Goal: Information Seeking & Learning: Learn about a topic

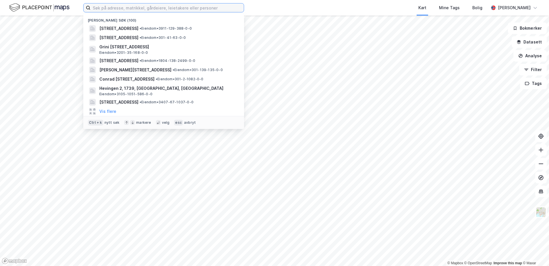
click at [106, 8] on input at bounding box center [167, 7] width 153 height 9
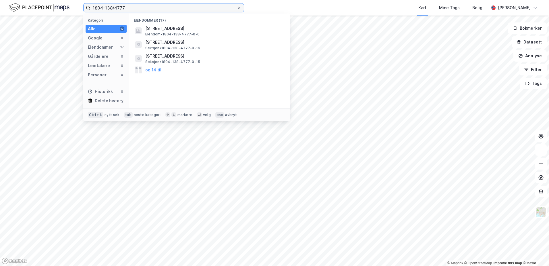
type input "1804-138/4777"
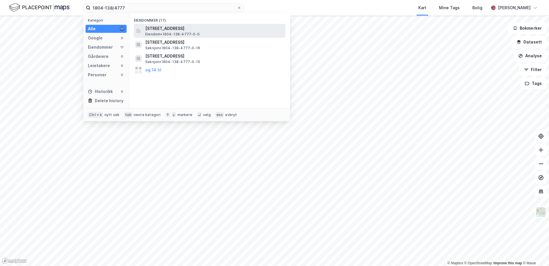
click at [172, 28] on span "[STREET_ADDRESS]" at bounding box center [214, 28] width 138 height 7
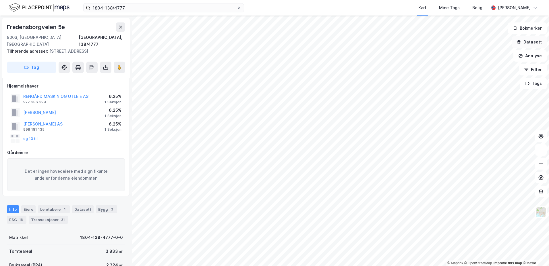
click at [521, 46] on button "Datasett" at bounding box center [529, 41] width 35 height 11
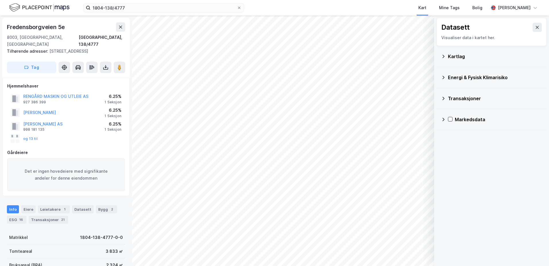
click at [446, 55] on div "Kartlag" at bounding box center [491, 56] width 101 height 14
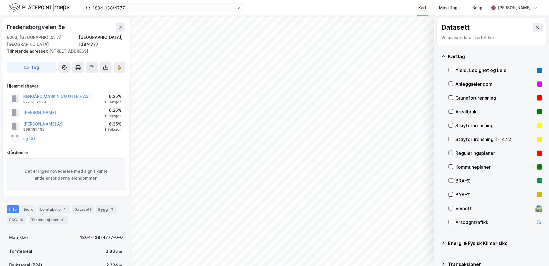
click at [452, 152] on icon at bounding box center [451, 153] width 4 height 4
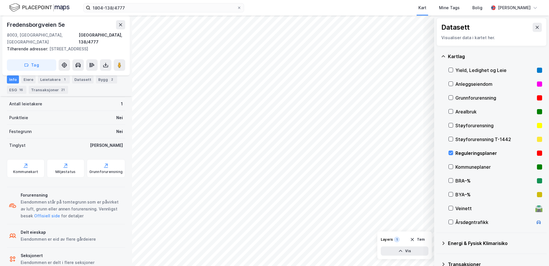
scroll to position [196, 0]
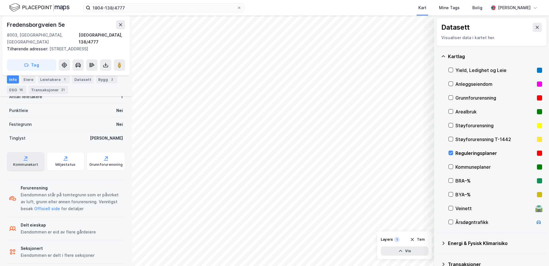
click at [32, 154] on div "Kommunekart" at bounding box center [26, 161] width 38 height 18
click at [452, 152] on icon at bounding box center [451, 153] width 4 height 4
click at [445, 57] on icon at bounding box center [443, 56] width 3 height 2
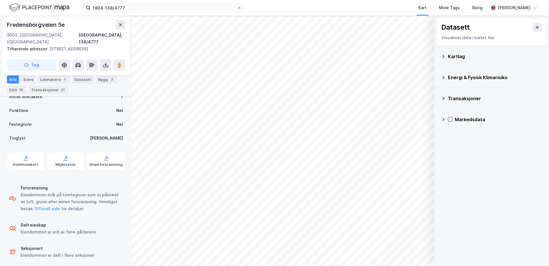
click at [443, 76] on icon at bounding box center [443, 77] width 5 height 5
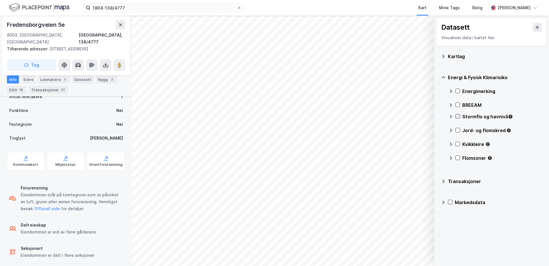
click at [457, 118] on div at bounding box center [458, 116] width 5 height 5
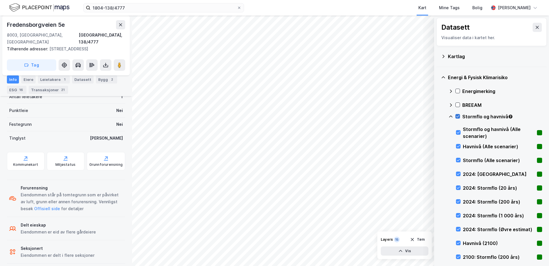
click at [457, 116] on icon at bounding box center [458, 116] width 4 height 4
click at [451, 115] on icon at bounding box center [451, 116] width 5 height 5
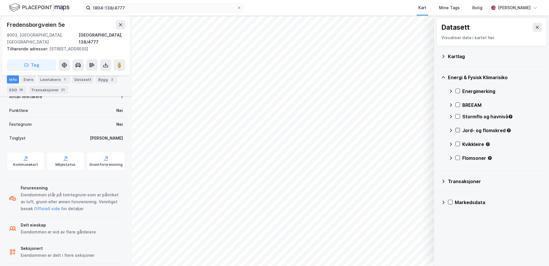
click at [458, 129] on icon at bounding box center [458, 130] width 4 height 4
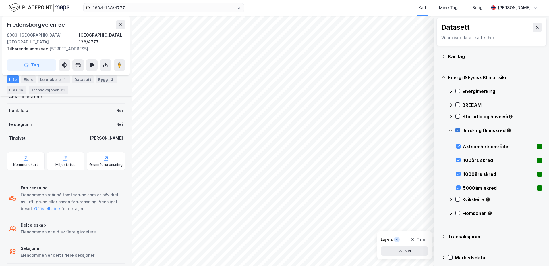
click at [458, 132] on icon at bounding box center [458, 130] width 4 height 4
click at [450, 131] on icon at bounding box center [451, 130] width 5 height 5
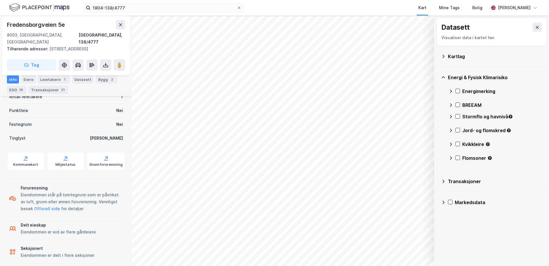
click at [452, 129] on icon at bounding box center [451, 130] width 5 height 5
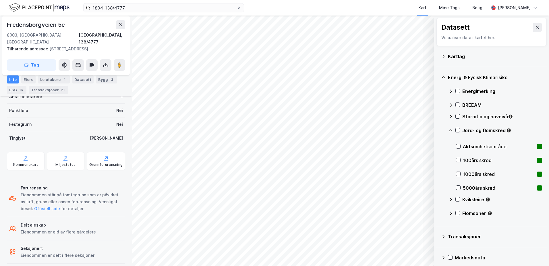
click at [452, 129] on icon at bounding box center [451, 130] width 5 height 5
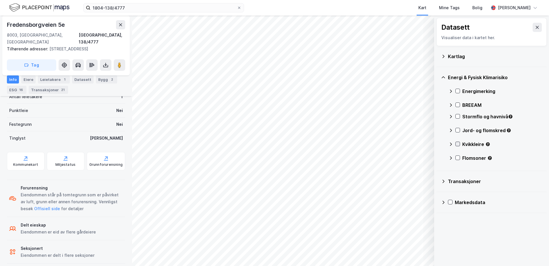
click at [458, 144] on icon at bounding box center [458, 144] width 4 height 4
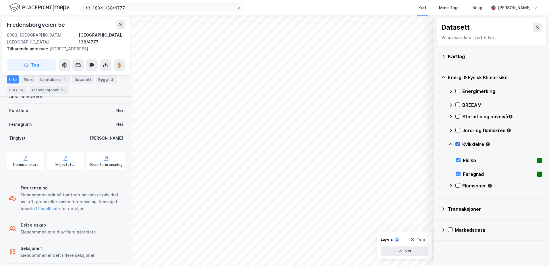
click at [458, 145] on icon at bounding box center [458, 144] width 4 height 4
click at [450, 142] on icon at bounding box center [451, 144] width 5 height 5
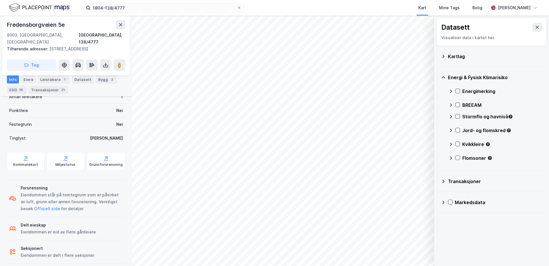
click at [452, 145] on icon at bounding box center [451, 144] width 5 height 5
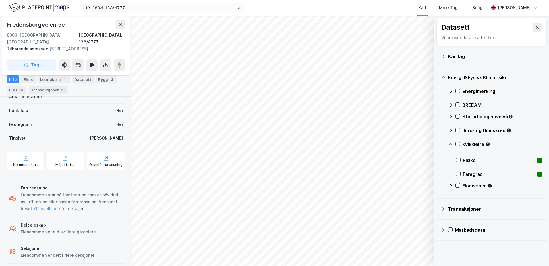
click at [451, 144] on icon at bounding box center [451, 144] width 5 height 5
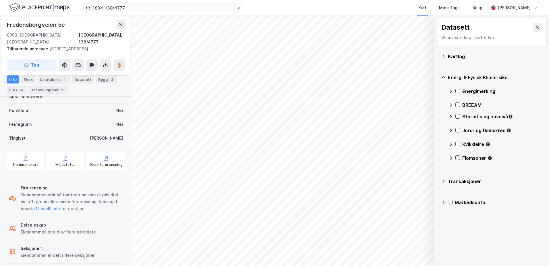
click at [457, 158] on icon at bounding box center [458, 158] width 3 height 2
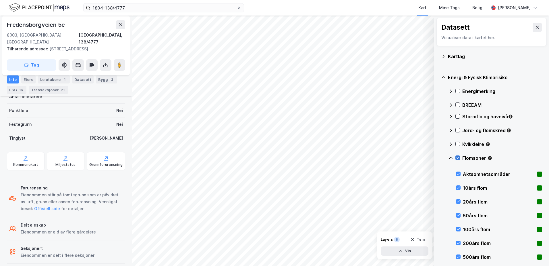
click at [459, 159] on icon at bounding box center [458, 157] width 4 height 4
click at [452, 157] on icon at bounding box center [451, 157] width 5 height 5
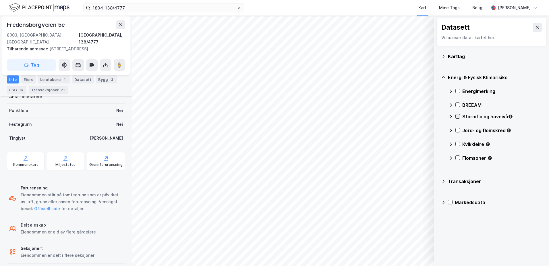
click at [459, 115] on icon at bounding box center [458, 116] width 3 height 2
